Goal: Check status: Check status

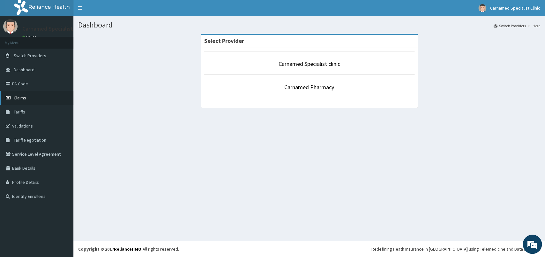
click at [22, 95] on span "Claims" at bounding box center [20, 98] width 12 height 6
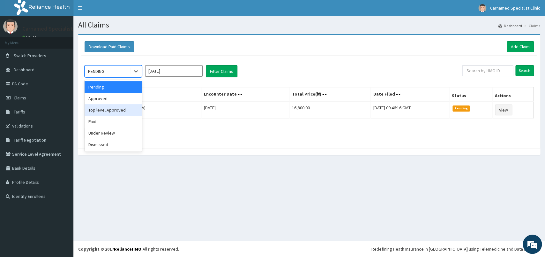
click at [101, 110] on div "Top level Approved" at bounding box center [113, 109] width 57 height 11
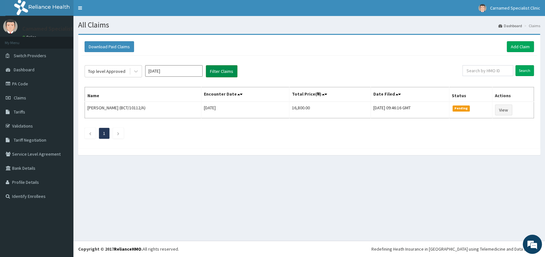
click at [225, 72] on button "Filter Claims" at bounding box center [222, 71] width 32 height 12
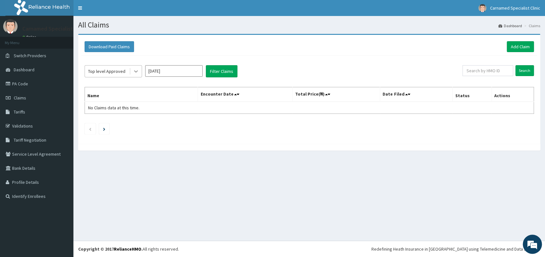
click at [134, 71] on icon at bounding box center [136, 71] width 6 height 6
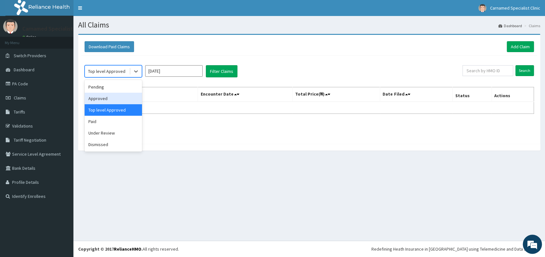
click at [104, 97] on div "Approved" at bounding box center [113, 98] width 57 height 11
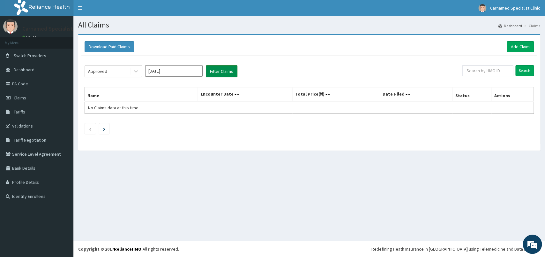
click at [223, 74] on button "Filter Claims" at bounding box center [222, 71] width 32 height 12
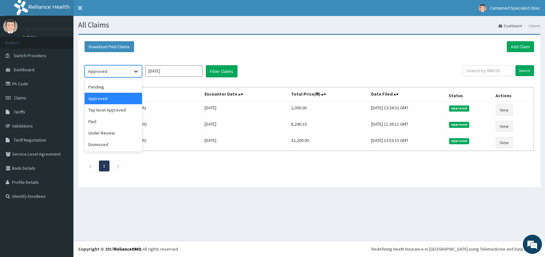
click at [137, 70] on icon at bounding box center [136, 71] width 6 height 6
click at [162, 49] on div "Download Paid Claims Add Claim" at bounding box center [309, 46] width 449 height 11
click at [137, 72] on icon at bounding box center [136, 72] width 4 height 2
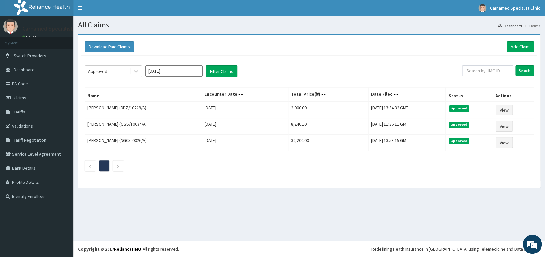
click at [167, 187] on div at bounding box center [309, 184] width 462 height 7
click at [136, 72] on icon at bounding box center [136, 72] width 4 height 2
click at [185, 47] on div "Download Paid Claims Add Claim" at bounding box center [309, 46] width 449 height 11
